Goal: Task Accomplishment & Management: Manage account settings

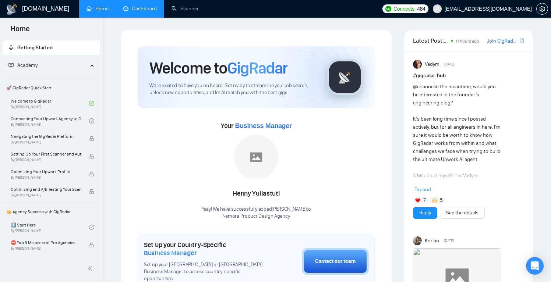
click at [137, 10] on link "Dashboard" at bounding box center [139, 9] width 33 height 6
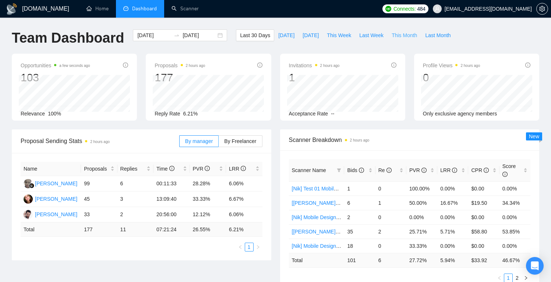
click at [403, 37] on span "This Month" at bounding box center [403, 35] width 25 height 8
type input "[DATE]"
click at [253, 36] on span "Last 30 Days" at bounding box center [255, 35] width 30 height 8
type input "[DATE]"
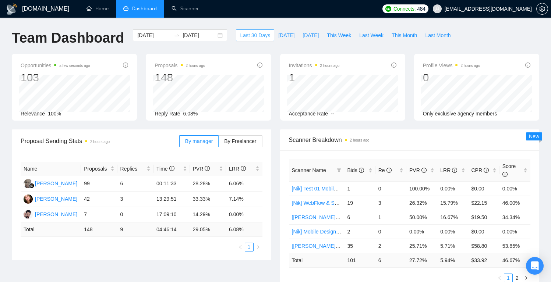
type input "[DATE]"
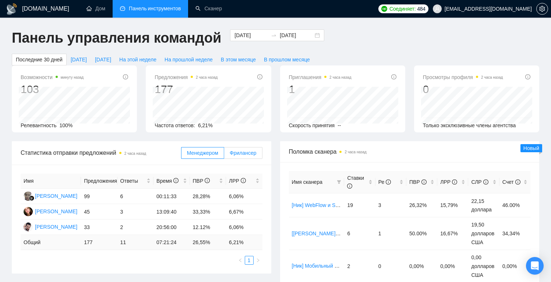
click at [247, 155] on font "Фрилансер" at bounding box center [243, 153] width 27 height 6
click at [224, 155] on input "Фрилансер" at bounding box center [224, 155] width 0 height 0
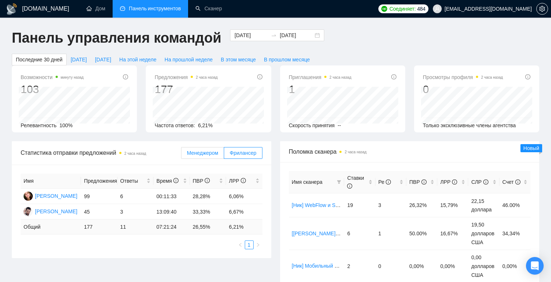
click at [208, 154] on font "Менеджером" at bounding box center [202, 153] width 31 height 6
click at [181, 155] on input "Менеджером" at bounding box center [181, 155] width 0 height 0
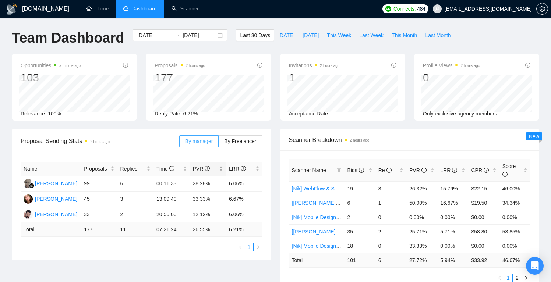
click at [200, 167] on span "PVR" at bounding box center [201, 169] width 17 height 6
click at [94, 168] on span "Proposals" at bounding box center [96, 169] width 25 height 8
click at [95, 168] on span "Proposals" at bounding box center [96, 169] width 25 height 8
click at [199, 169] on span "PVR" at bounding box center [201, 169] width 17 height 6
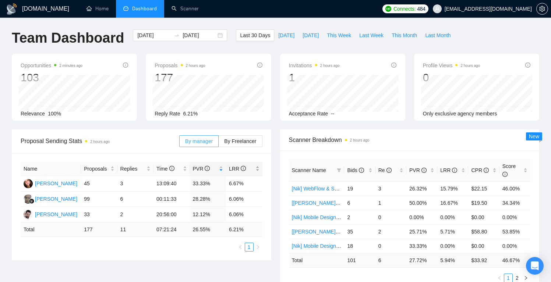
click at [234, 170] on span "LRR" at bounding box center [237, 169] width 17 height 6
click at [520, 9] on span "[EMAIL_ADDRESS][DOMAIN_NAME]" at bounding box center [487, 9] width 87 height 0
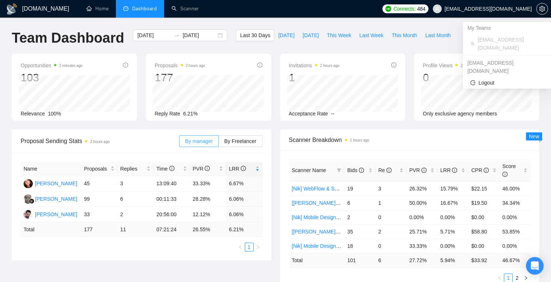
click at [508, 35] on li "[EMAIL_ADDRESS][DOMAIN_NAME]" at bounding box center [507, 44] width 82 height 20
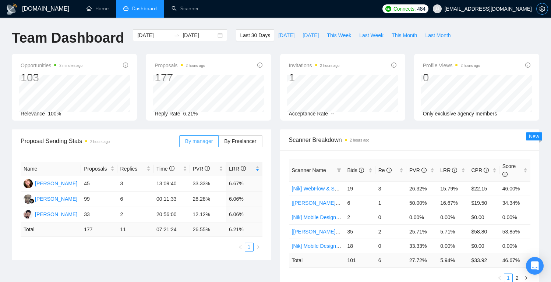
click at [542, 10] on icon "setting" at bounding box center [542, 9] width 6 height 6
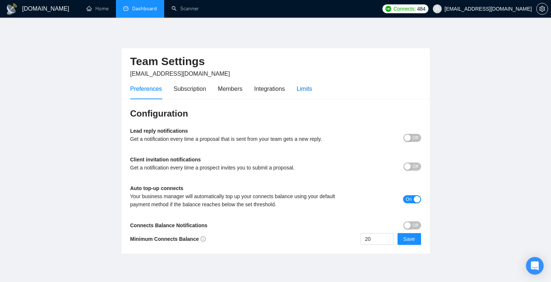
click at [312, 86] on div "Limits" at bounding box center [304, 88] width 15 height 9
